Goal: Information Seeking & Learning: Learn about a topic

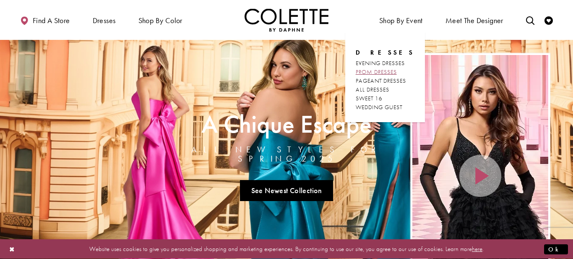
click at [387, 71] on span "PROM DRESSES" at bounding box center [376, 72] width 41 height 8
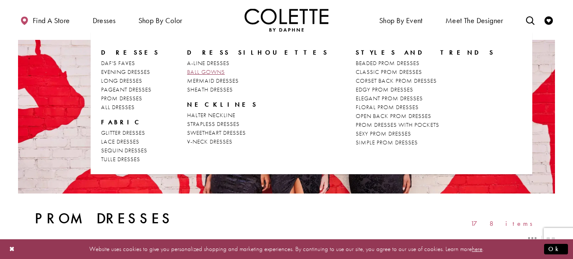
click at [198, 71] on span "BALL GOWNS" at bounding box center [206, 72] width 38 height 8
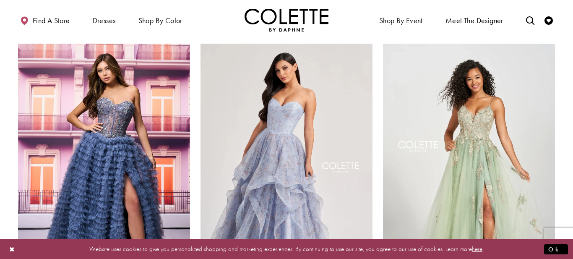
scroll to position [948, 0]
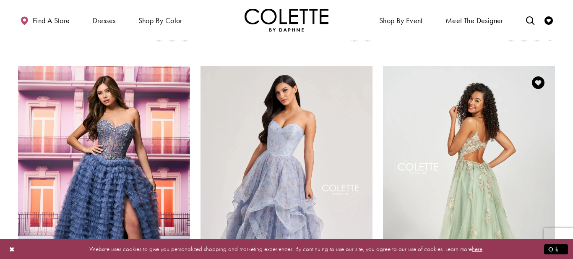
click at [495, 145] on img "Visit Colette by Daphne Style No. CL12207 Page" at bounding box center [469, 191] width 172 height 250
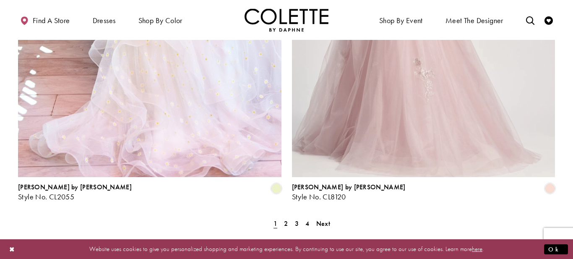
scroll to position [1543, 0]
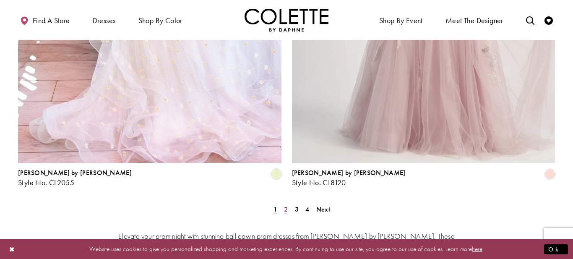
click at [282, 203] on link "2" at bounding box center [286, 209] width 9 height 12
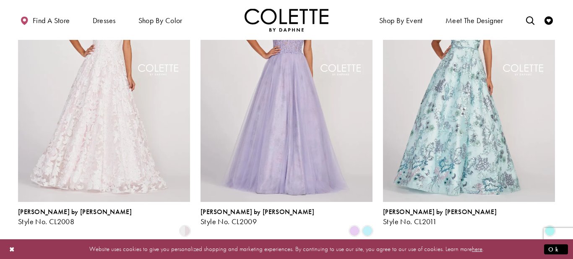
scroll to position [1048, 0]
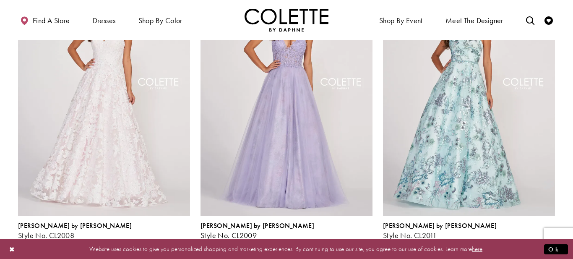
click at [368, 240] on span "Product List" at bounding box center [368, 245] width 10 height 10
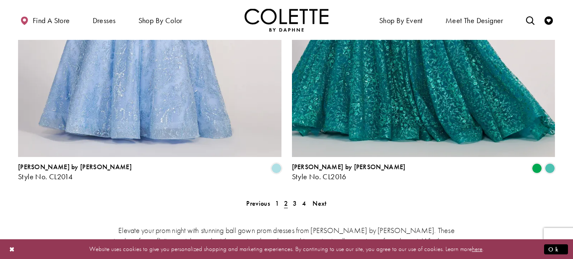
scroll to position [1554, 0]
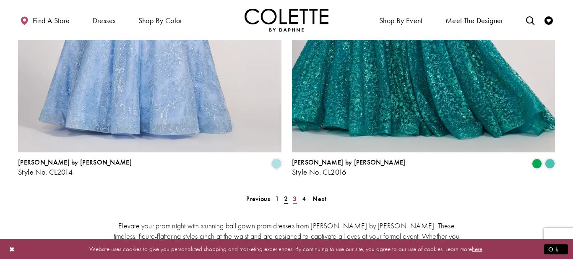
click at [294, 194] on span "3" at bounding box center [295, 198] width 4 height 9
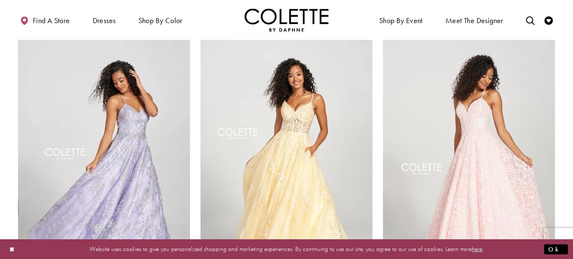
scroll to position [967, 0]
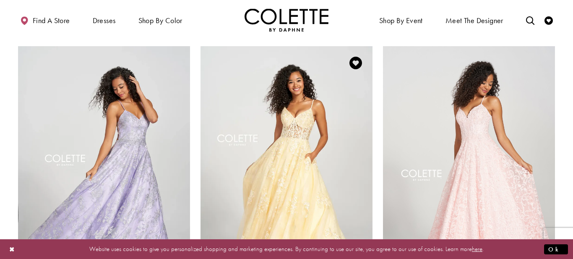
click at [307, 135] on img "Visit Colette by Daphne Style No. CL12202 Page" at bounding box center [287, 171] width 172 height 250
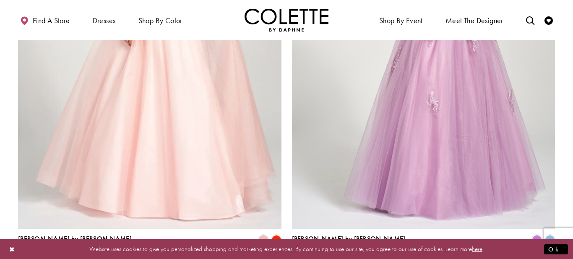
scroll to position [1483, 0]
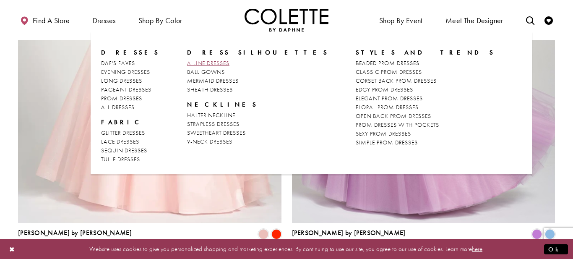
click at [196, 63] on span "A-LINE DRESSES" at bounding box center [208, 63] width 42 height 8
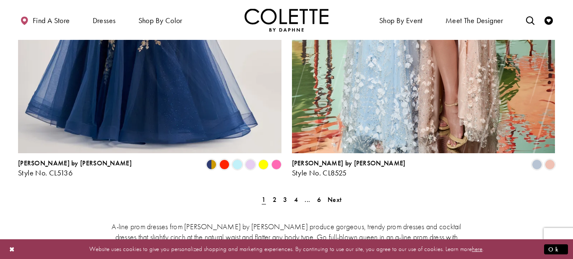
scroll to position [1555, 0]
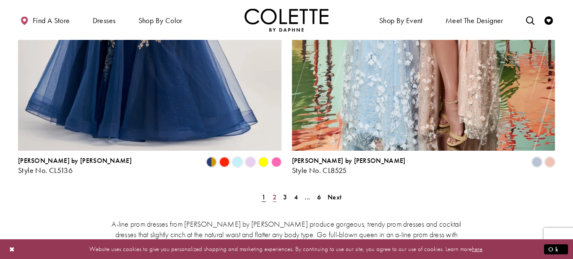
click at [274, 193] on span "2" at bounding box center [275, 197] width 4 height 9
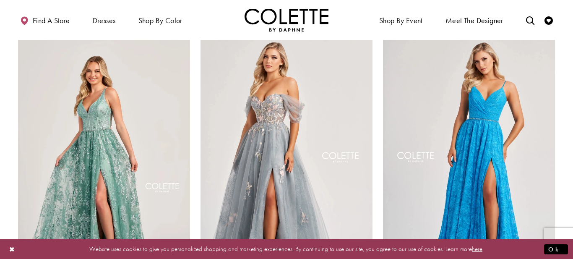
scroll to position [668, 0]
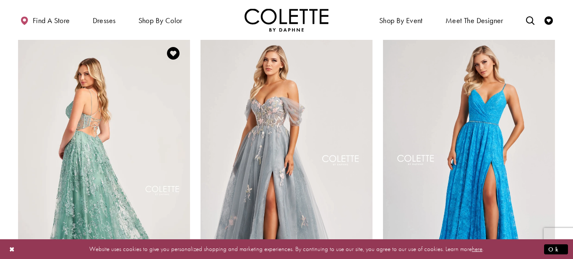
click at [142, 138] on img "Visit Colette by Daphne Style No. CL5134 Page" at bounding box center [104, 162] width 172 height 250
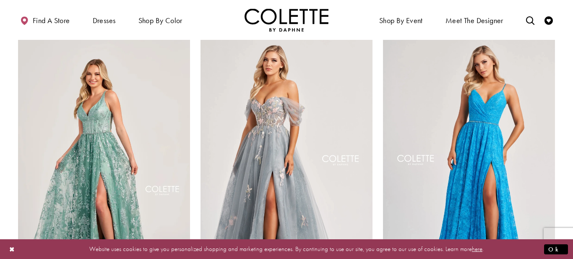
scroll to position [668, 0]
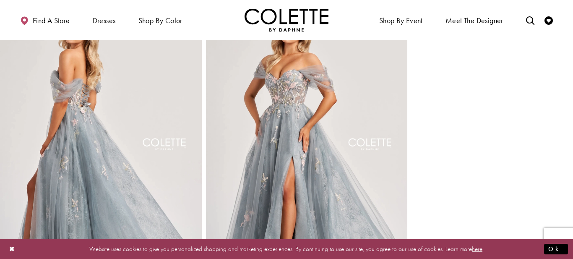
scroll to position [353, 0]
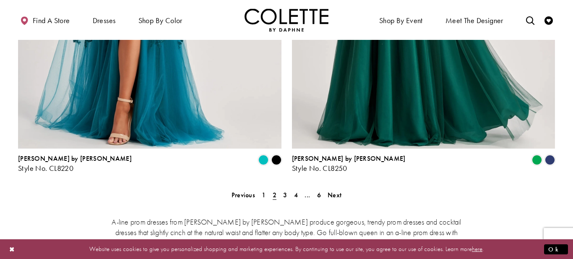
scroll to position [1547, 0]
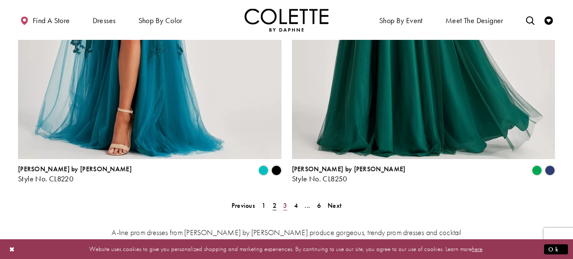
click at [287, 199] on link "3" at bounding box center [285, 205] width 9 height 12
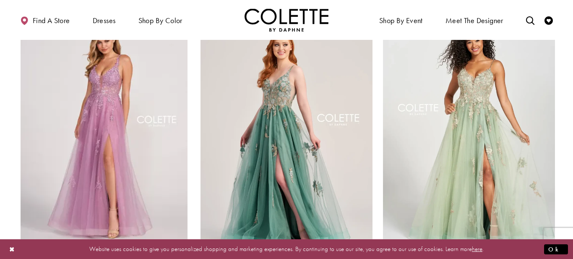
scroll to position [71, 0]
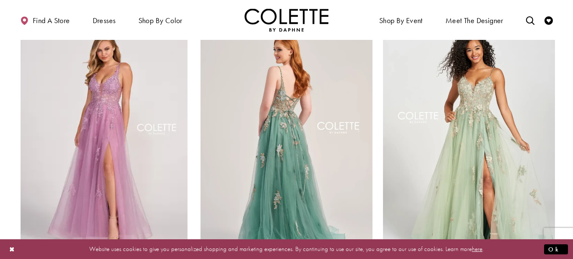
click at [302, 144] on img "Visit Colette by Daphne Style No. CL5143 Page" at bounding box center [287, 140] width 172 height 250
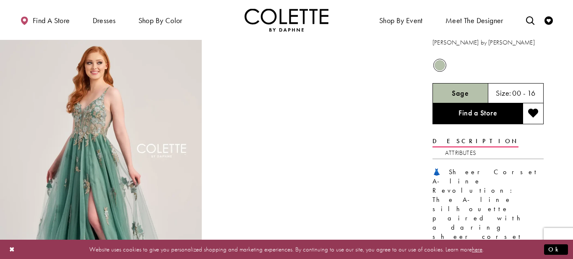
scroll to position [8, 0]
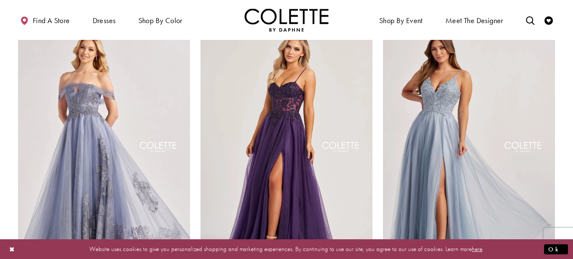
scroll to position [374, 0]
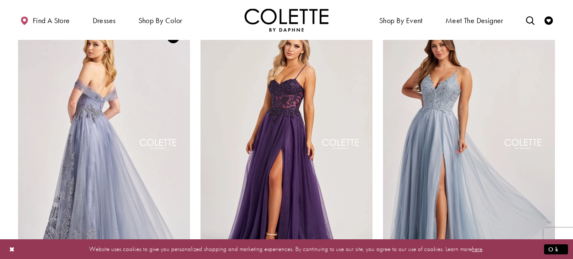
click at [132, 126] on img "Visit Colette by Daphne Style No. CL8640 Page" at bounding box center [104, 145] width 172 height 250
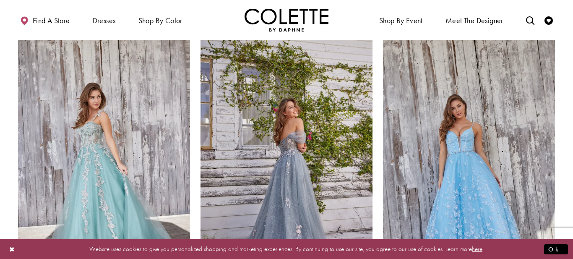
scroll to position [984, 0]
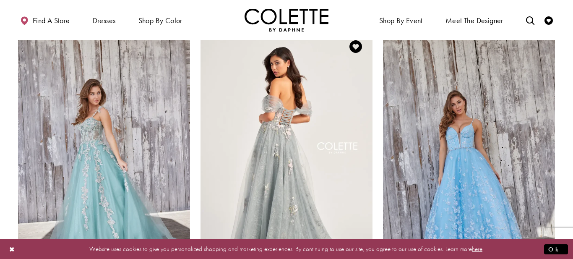
click at [288, 144] on img "Visit Colette by Daphne Style No. CL5169 Page" at bounding box center [287, 155] width 172 height 250
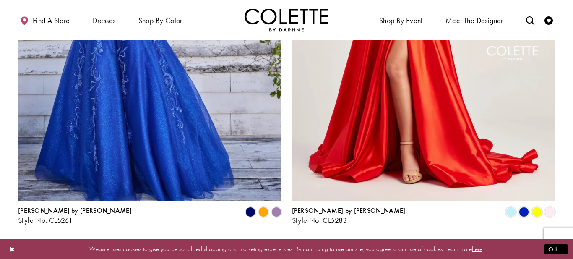
scroll to position [1515, 0]
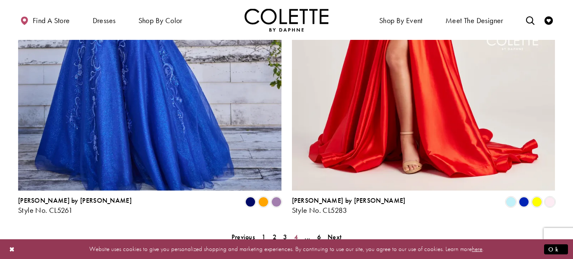
click at [297, 233] on span "4" at bounding box center [296, 237] width 4 height 9
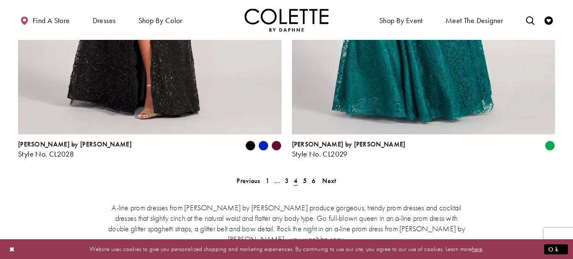
scroll to position [1572, 0]
click at [304, 176] on span "5" at bounding box center [305, 180] width 4 height 9
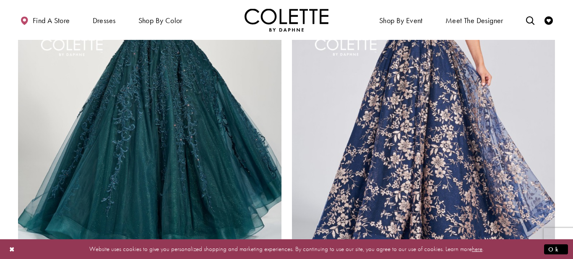
scroll to position [1645, 0]
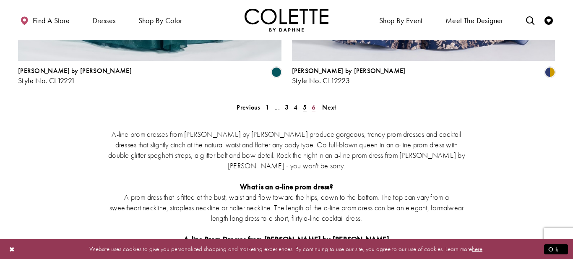
click at [313, 103] on span "6" at bounding box center [314, 107] width 4 height 9
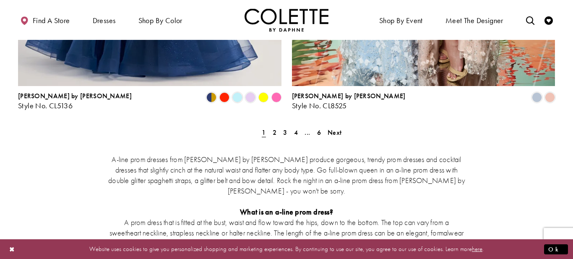
scroll to position [1634, 0]
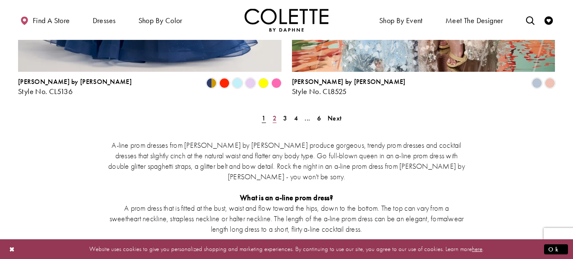
click at [274, 114] on span "2" at bounding box center [275, 118] width 4 height 9
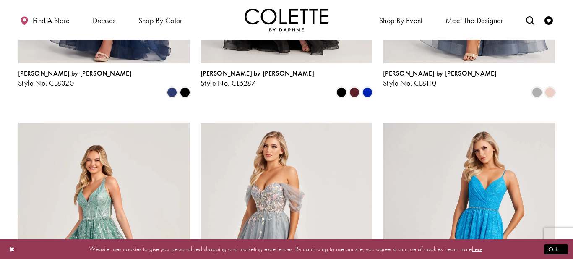
scroll to position [615, 0]
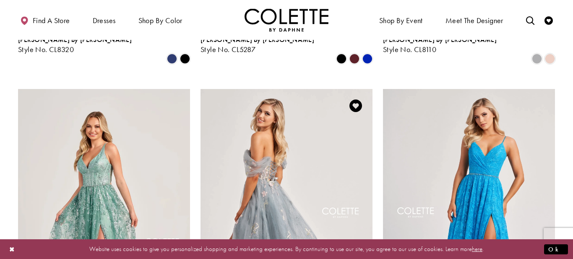
click at [295, 168] on img "Visit Colette by Daphne Style No. CL8150 Page" at bounding box center [287, 214] width 172 height 250
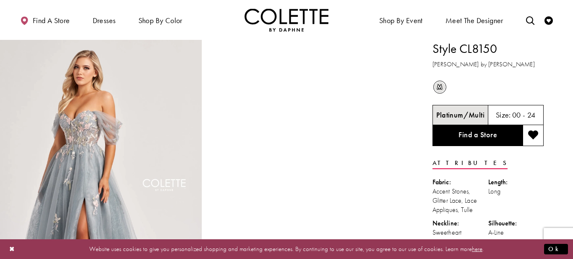
scroll to position [17, 0]
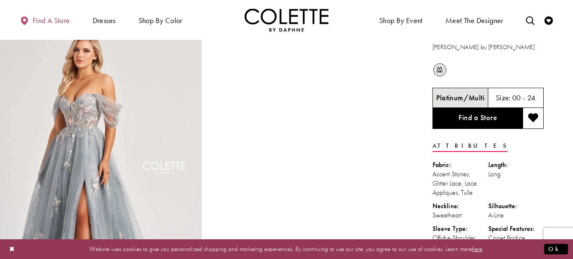
click at [41, 23] on span "Find a store" at bounding box center [51, 20] width 37 height 8
